Goal: Task Accomplishment & Management: Use online tool/utility

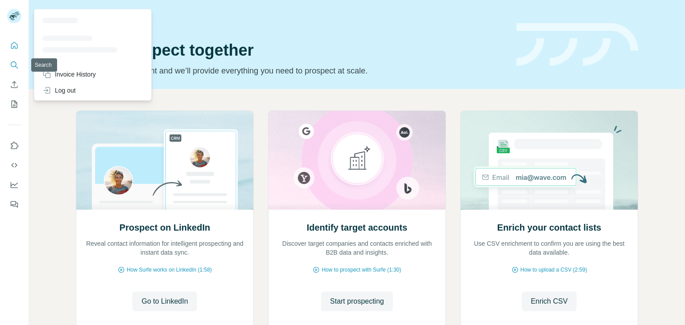
click at [15, 69] on icon "Search" at bounding box center [14, 65] width 9 height 9
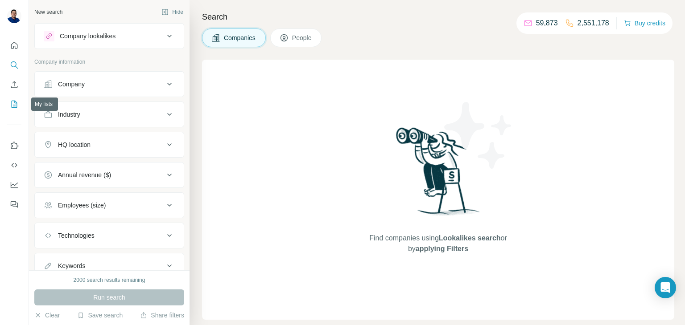
click at [11, 107] on icon "My lists" at bounding box center [14, 104] width 9 height 9
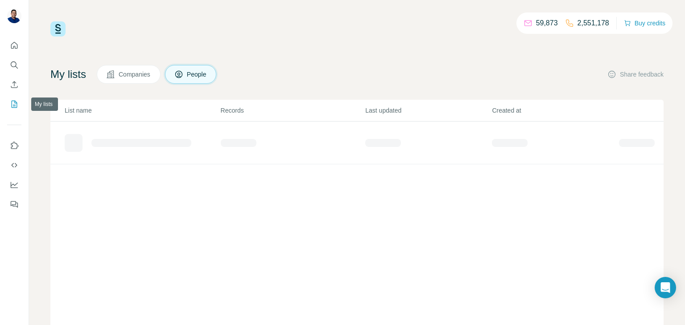
click at [13, 105] on icon "My lists" at bounding box center [14, 104] width 9 height 9
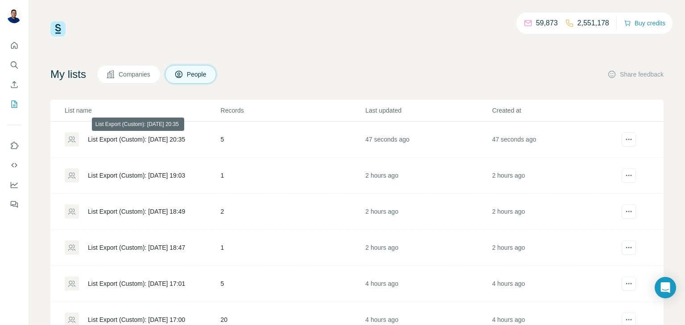
click at [170, 143] on div "List Export (Custom): [DATE] 20:35" at bounding box center [136, 139] width 97 height 9
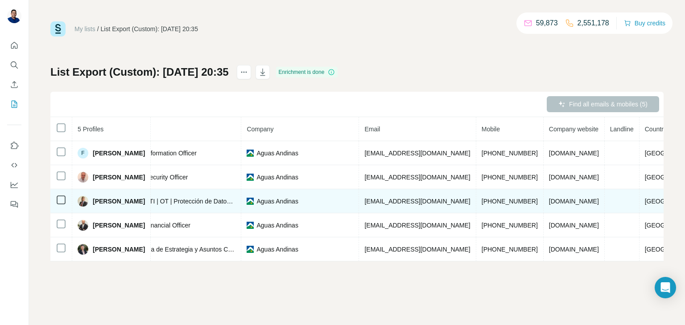
scroll to position [0, 133]
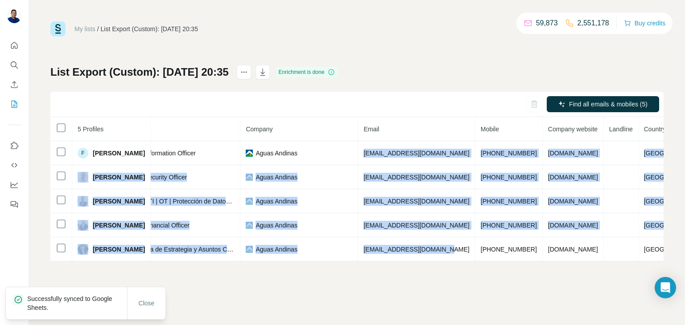
drag, startPoint x: 400, startPoint y: 153, endPoint x: 480, endPoint y: 258, distance: 131.7
click at [480, 258] on div "5 Profiles Status LinkedIn Job title Company Email Mobile Company website Landl…" at bounding box center [356, 189] width 613 height 144
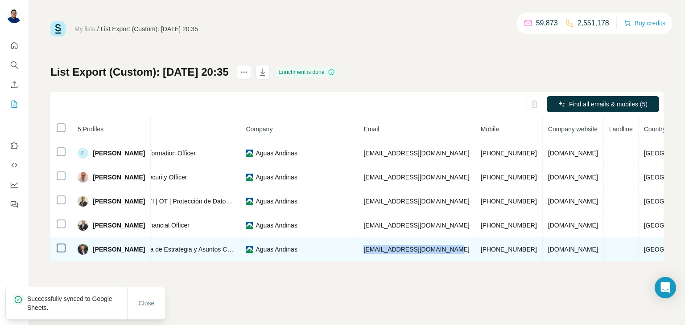
drag, startPoint x: 486, startPoint y: 250, endPoint x: 400, endPoint y: 253, distance: 86.1
click at [400, 253] on td "[EMAIL_ADDRESS][DOMAIN_NAME]" at bounding box center [416, 250] width 117 height 24
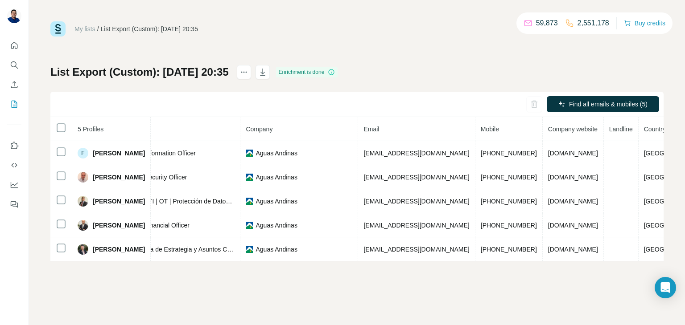
click at [375, 273] on div "My lists / List Export (Custom): [DATE] 20:35 59,873 2,551,178 Buy credits List…" at bounding box center [357, 162] width 656 height 325
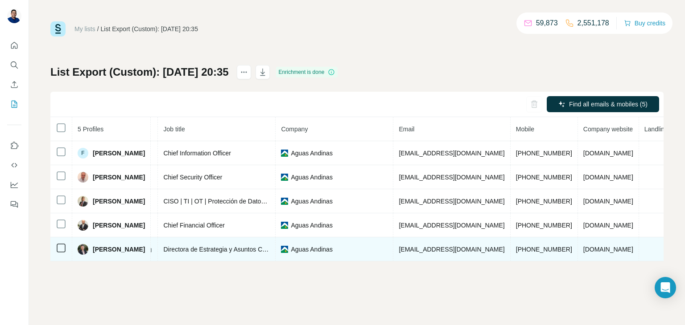
scroll to position [0, 98]
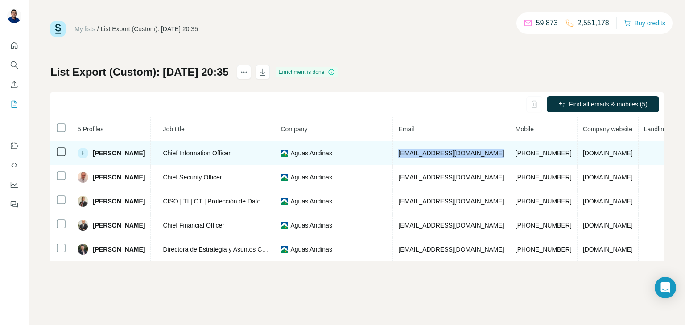
drag, startPoint x: 435, startPoint y: 153, endPoint x: 531, endPoint y: 149, distance: 95.9
click at [531, 149] on tr "F [PERSON_NAME] Found LinkedIn Chief Information Officer Aguas Andinas [EMAIL_A…" at bounding box center [350, 153] width 796 height 24
copy span "[EMAIL_ADDRESS][DOMAIN_NAME]"
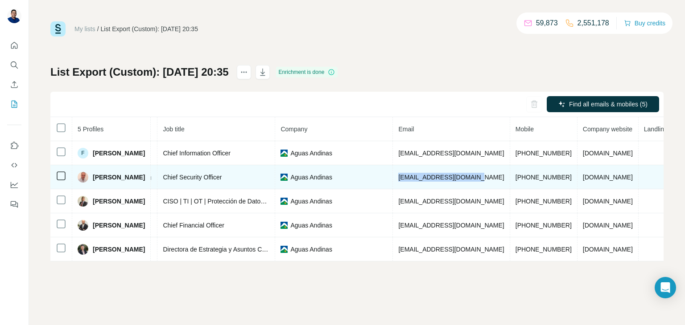
drag, startPoint x: 435, startPoint y: 177, endPoint x: 509, endPoint y: 180, distance: 74.0
click at [504, 180] on span "[EMAIL_ADDRESS][DOMAIN_NAME]" at bounding box center [451, 177] width 106 height 7
copy span "[EMAIL_ADDRESS][DOMAIN_NAME]"
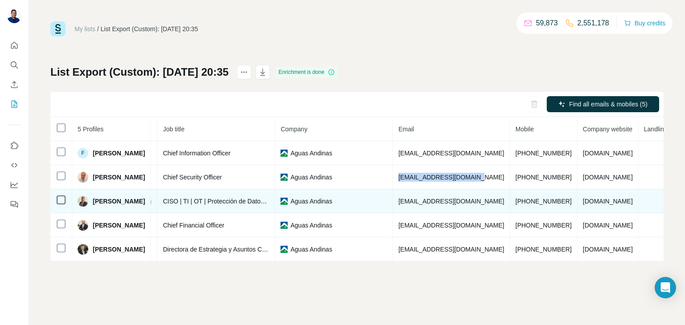
click at [452, 200] on span "[EMAIL_ADDRESS][DOMAIN_NAME]" at bounding box center [451, 201] width 106 height 7
copy span "[EMAIL_ADDRESS][DOMAIN_NAME]"
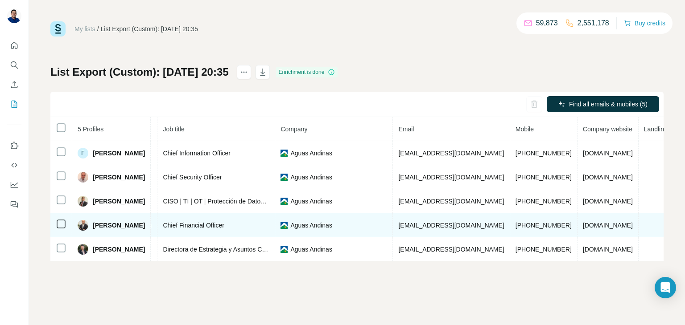
click at [476, 226] on span "[EMAIL_ADDRESS][DOMAIN_NAME]" at bounding box center [451, 225] width 106 height 7
copy span "[EMAIL_ADDRESS][DOMAIN_NAME]"
